Goal: Check status: Check status

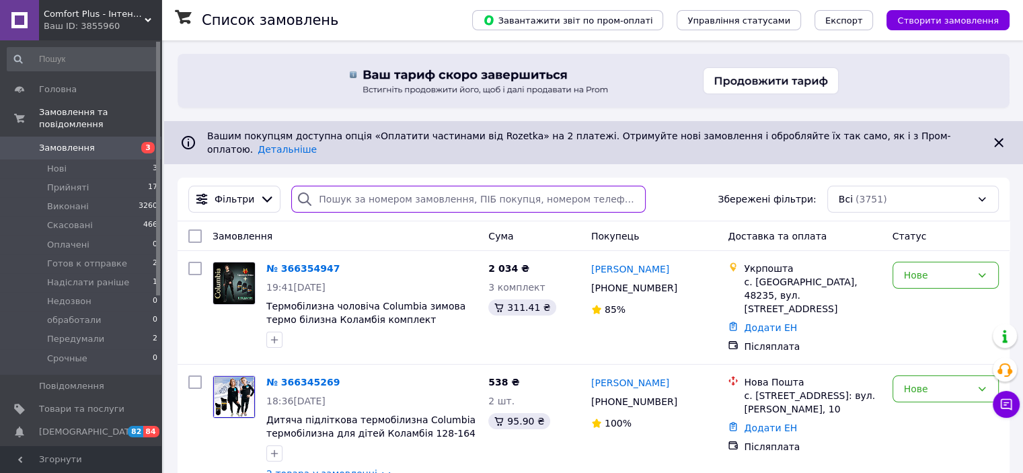
click at [341, 190] on input "search" at bounding box center [468, 199] width 355 height 27
paste input "Синицына"
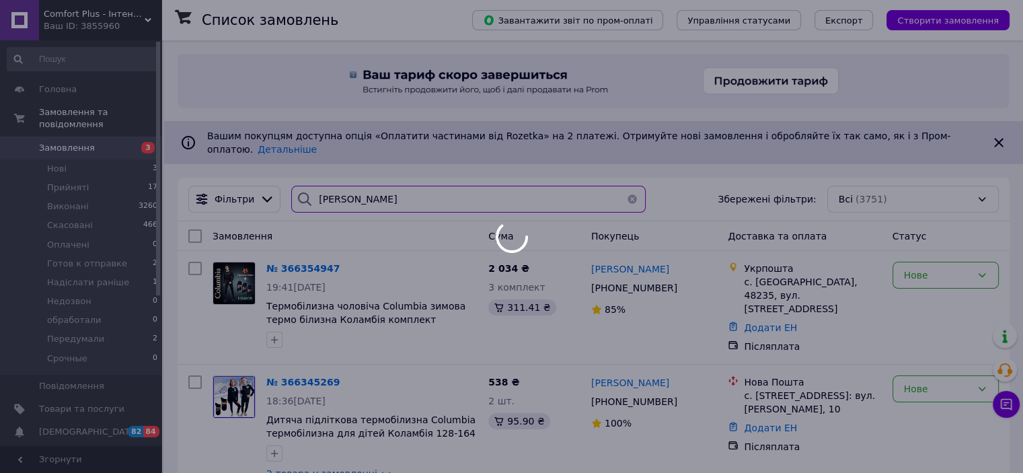
type input "Синицына"
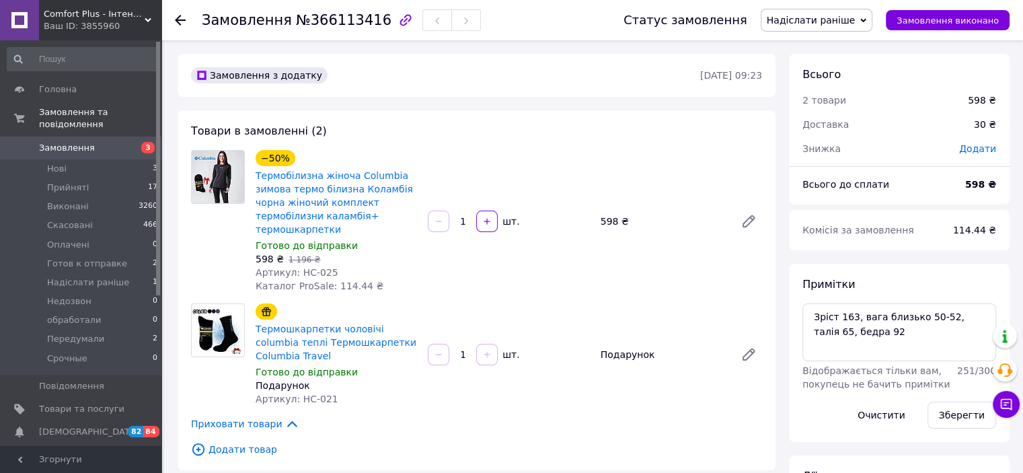
scroll to position [314, 0]
